Goal: Task Accomplishment & Management: Manage account settings

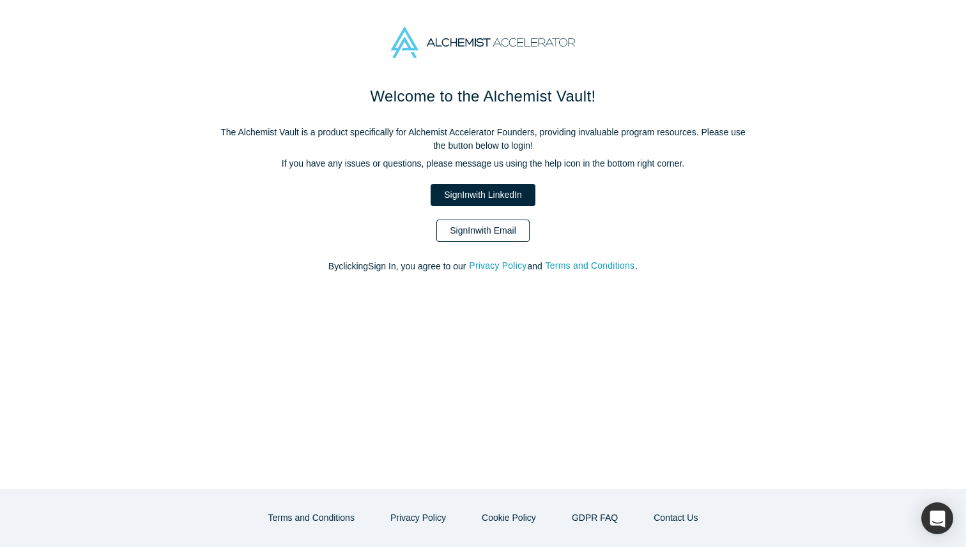
click at [461, 231] on link "Sign In with Email" at bounding box center [482, 231] width 93 height 22
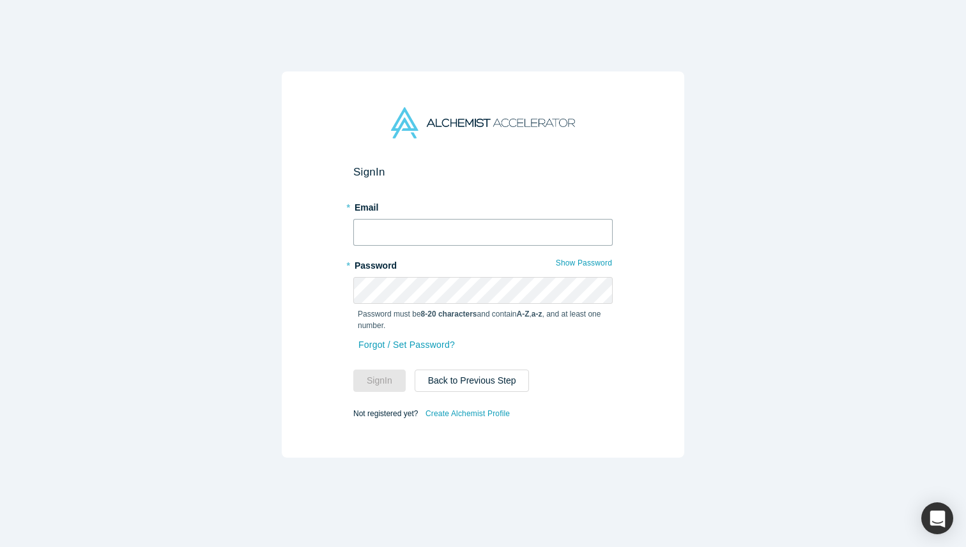
click at [461, 231] on input "text" at bounding box center [482, 232] width 259 height 27
type input "[EMAIL_ADDRESS][DOMAIN_NAME]"
click at [384, 383] on button "Sign In" at bounding box center [379, 381] width 52 height 22
